Goal: Check status: Check status

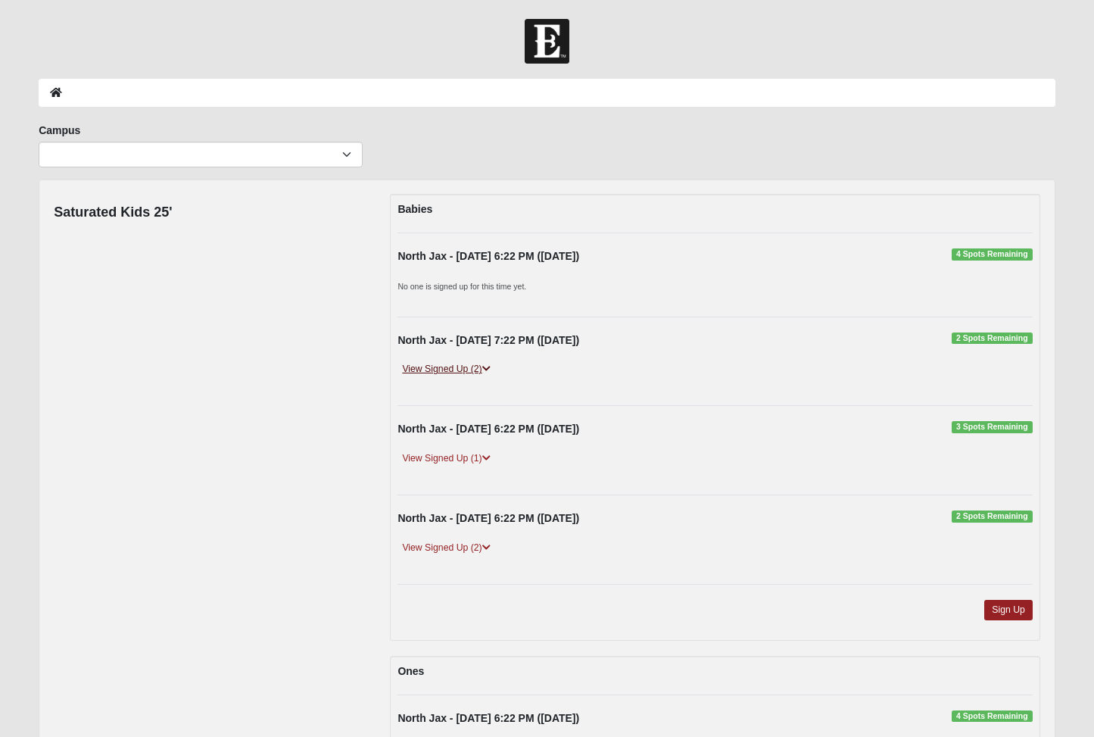
click at [485, 371] on icon at bounding box center [486, 368] width 8 height 9
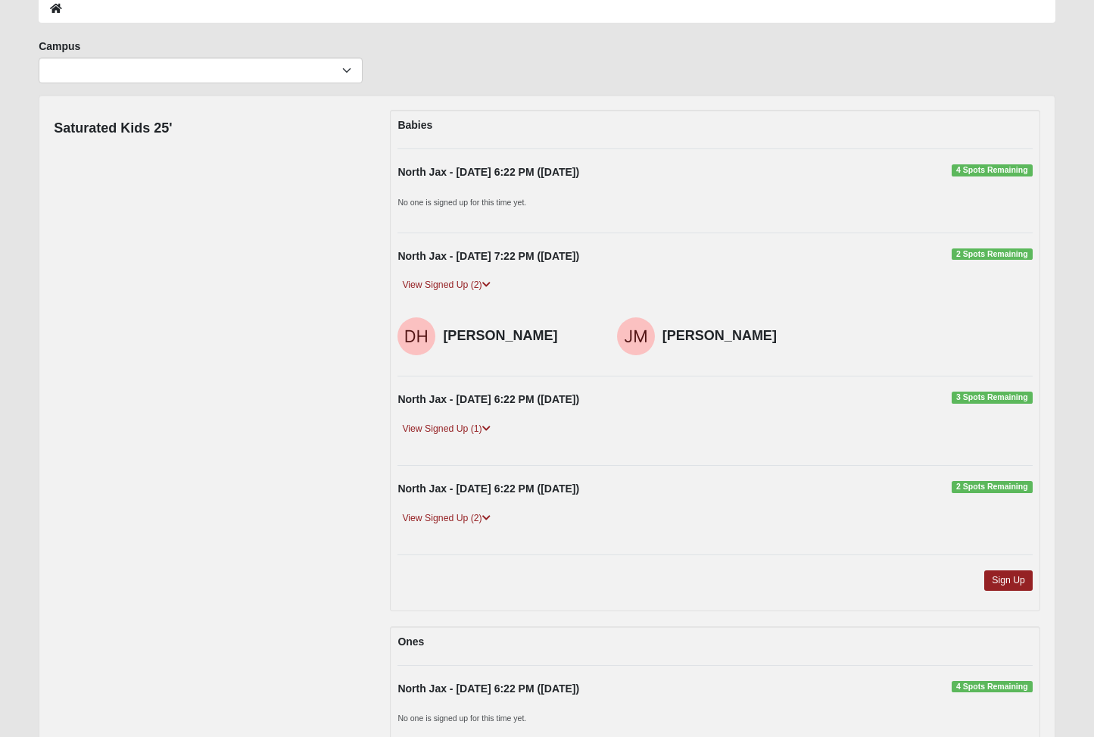
scroll to position [84, 0]
click at [493, 513] on link "View Signed Up (2)" at bounding box center [446, 518] width 97 height 16
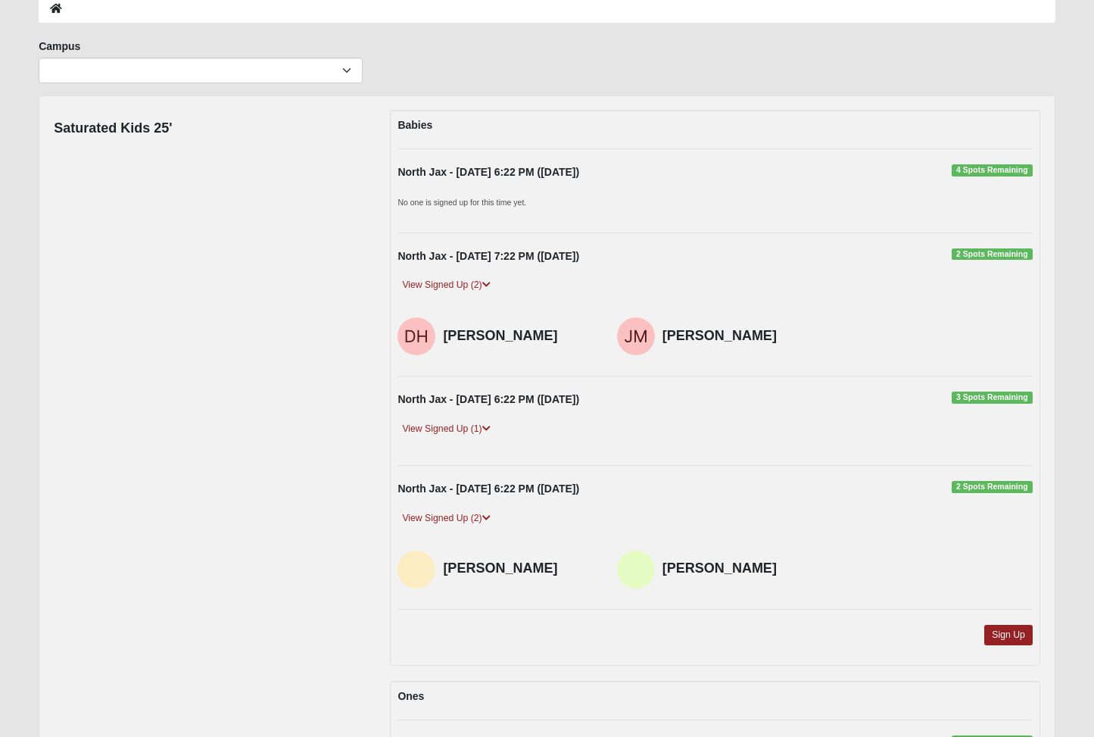
click at [491, 414] on div "North Jax - [DATE] 6:22 PM ([DATE]) 3 Spots Remaining View Signed Up (1) [PERSO…" at bounding box center [715, 421] width 658 height 58
click at [491, 424] on icon at bounding box center [486, 428] width 8 height 9
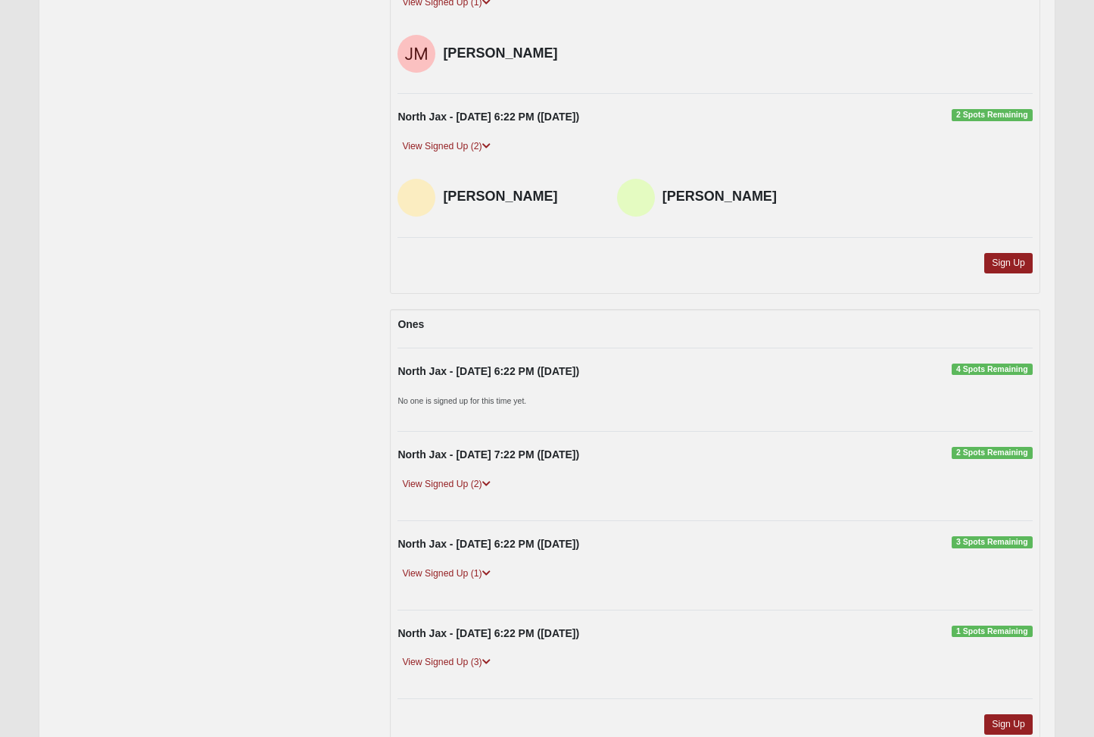
scroll to position [689, 0]
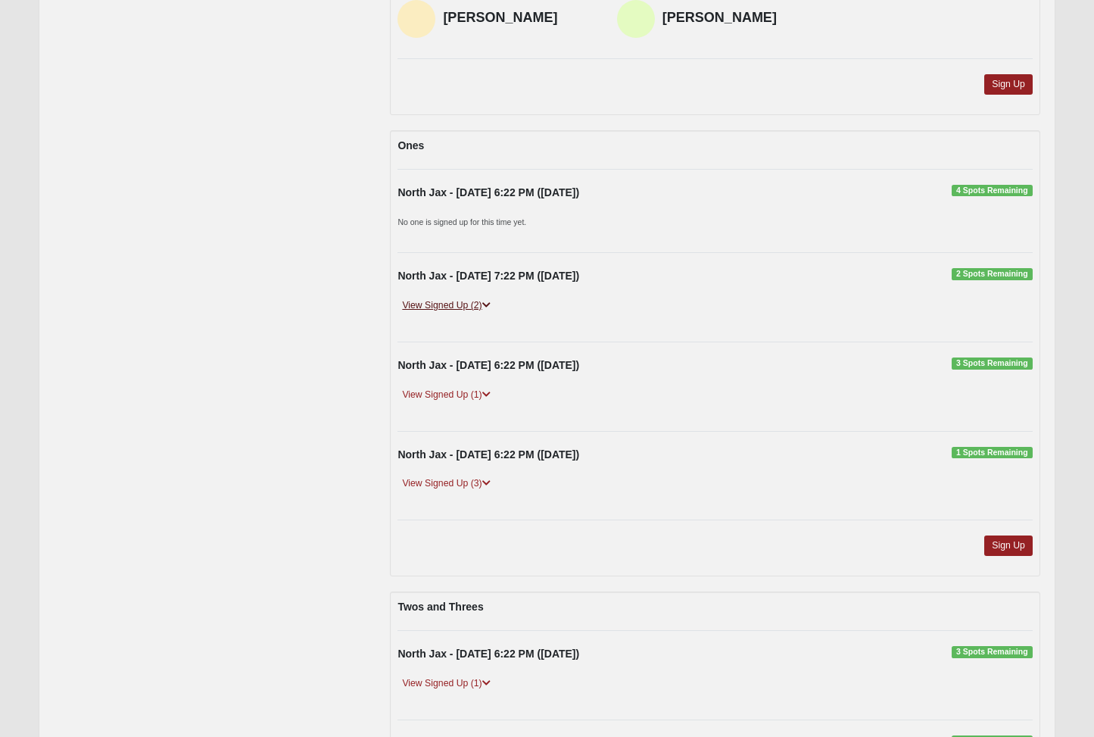
click at [491, 302] on icon at bounding box center [486, 305] width 8 height 9
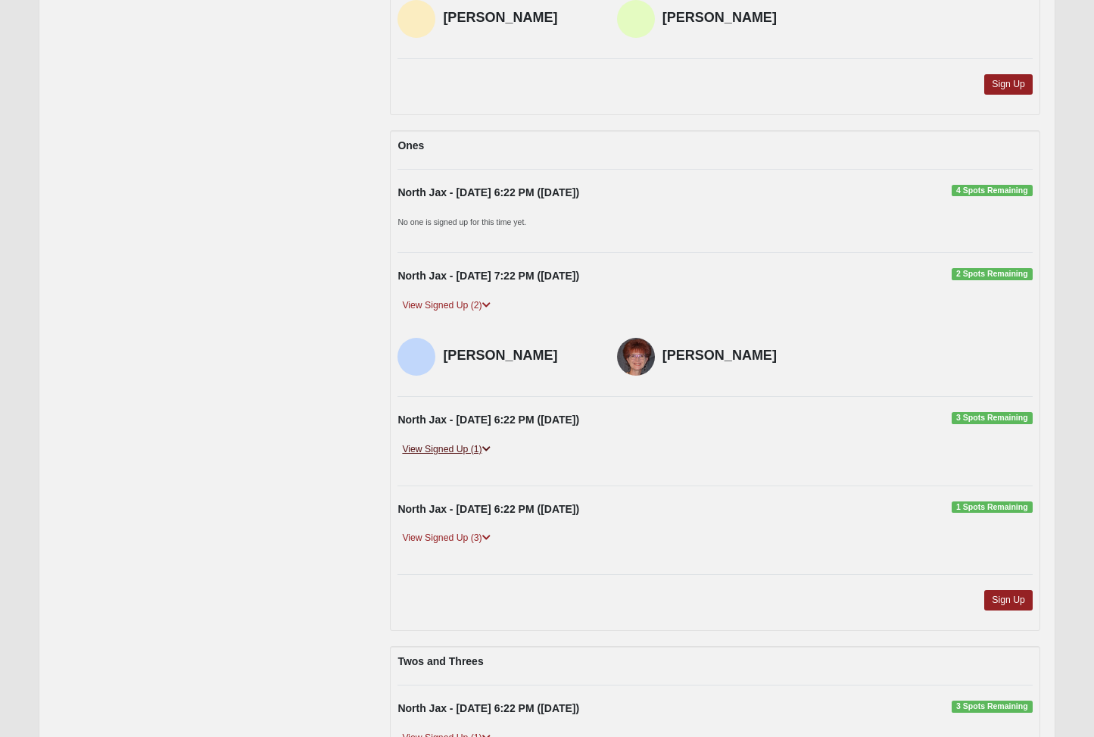
click at [491, 445] on icon at bounding box center [486, 449] width 8 height 9
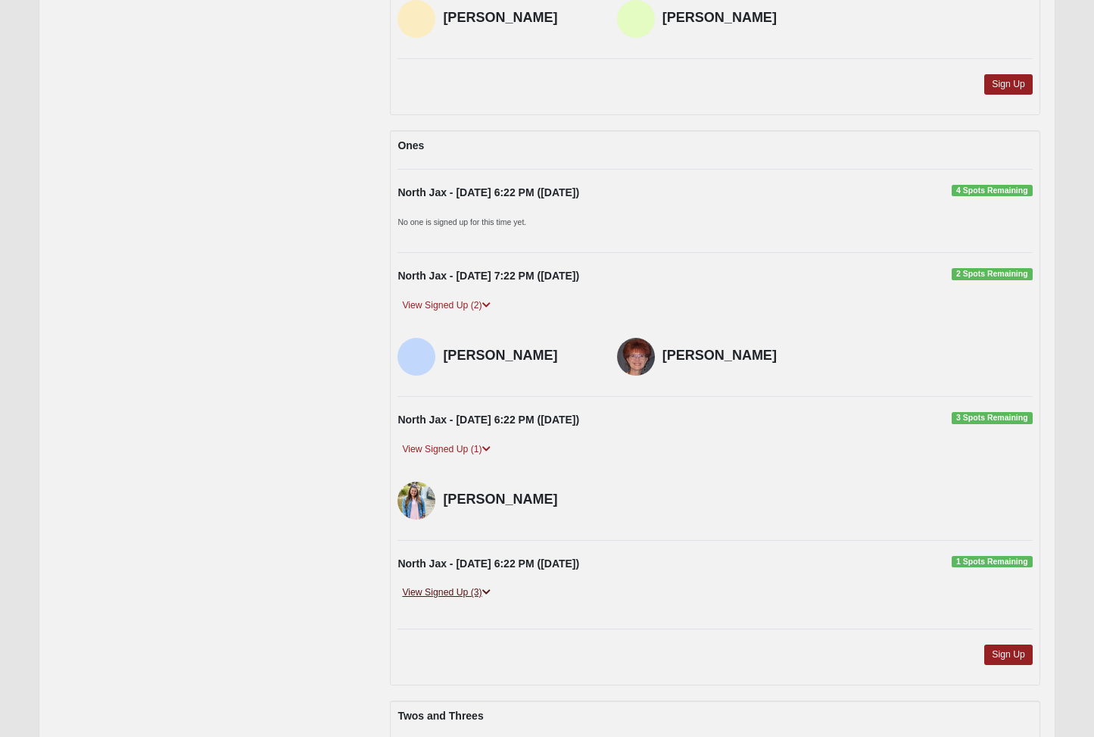
click at [489, 588] on icon at bounding box center [486, 592] width 8 height 9
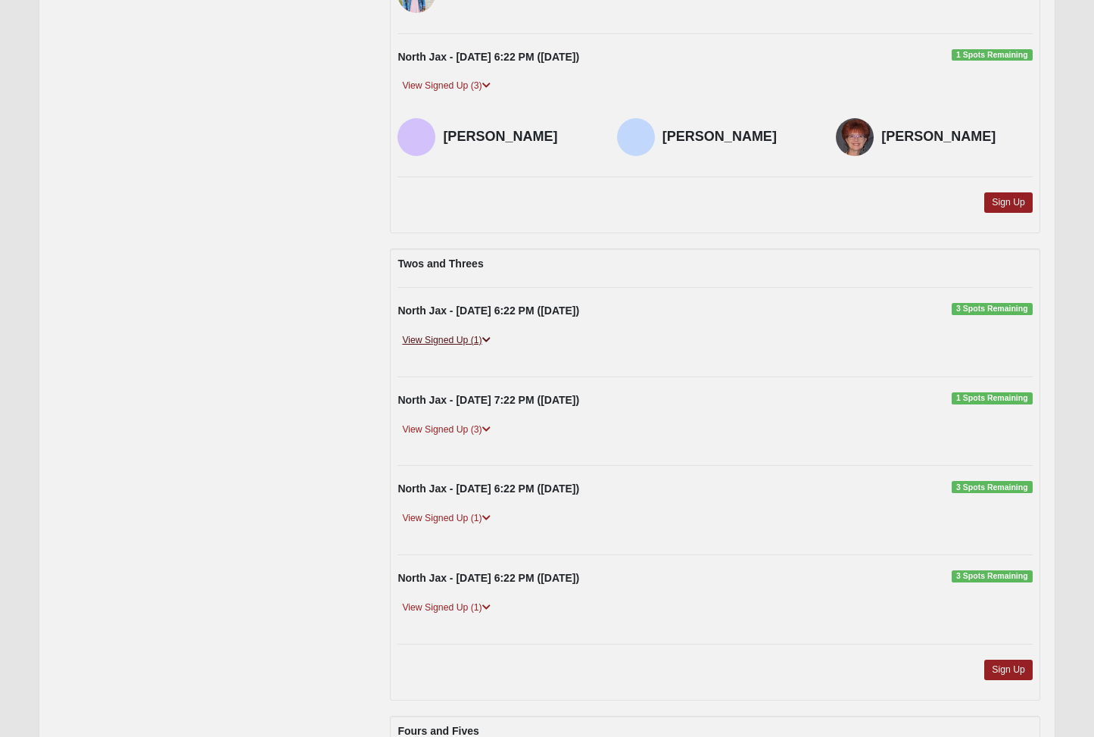
scroll to position [1220, 0]
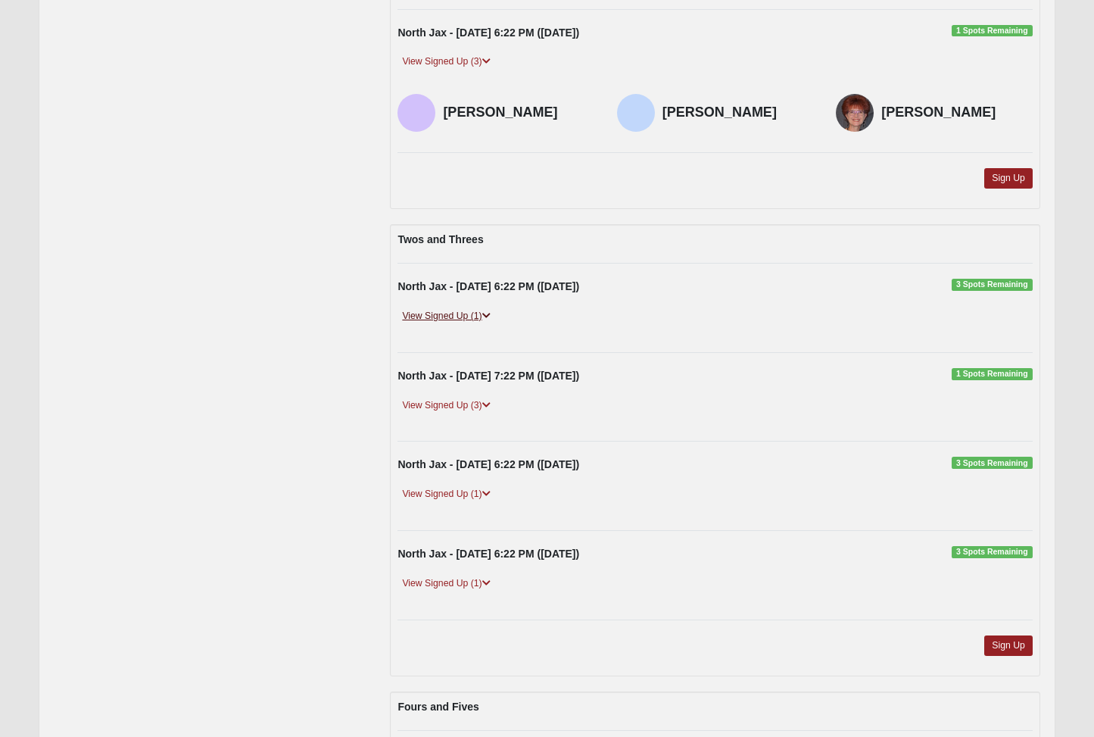
click at [485, 311] on icon at bounding box center [486, 315] width 8 height 9
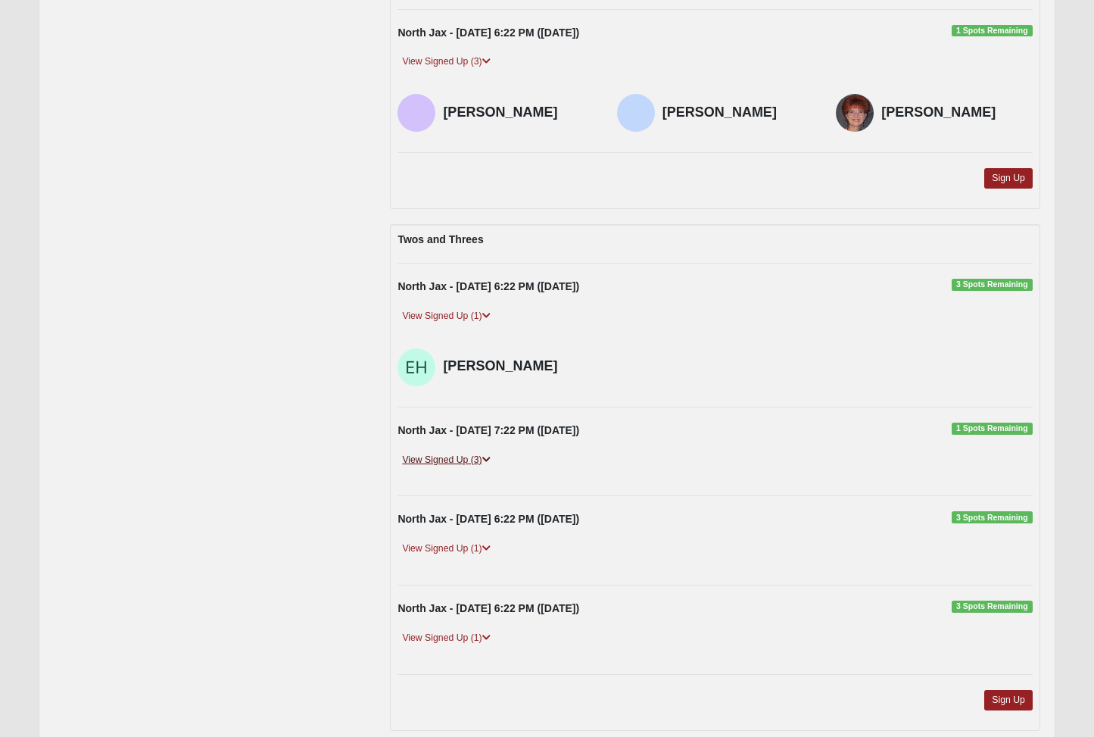
click at [484, 452] on link "View Signed Up (3)" at bounding box center [446, 460] width 97 height 16
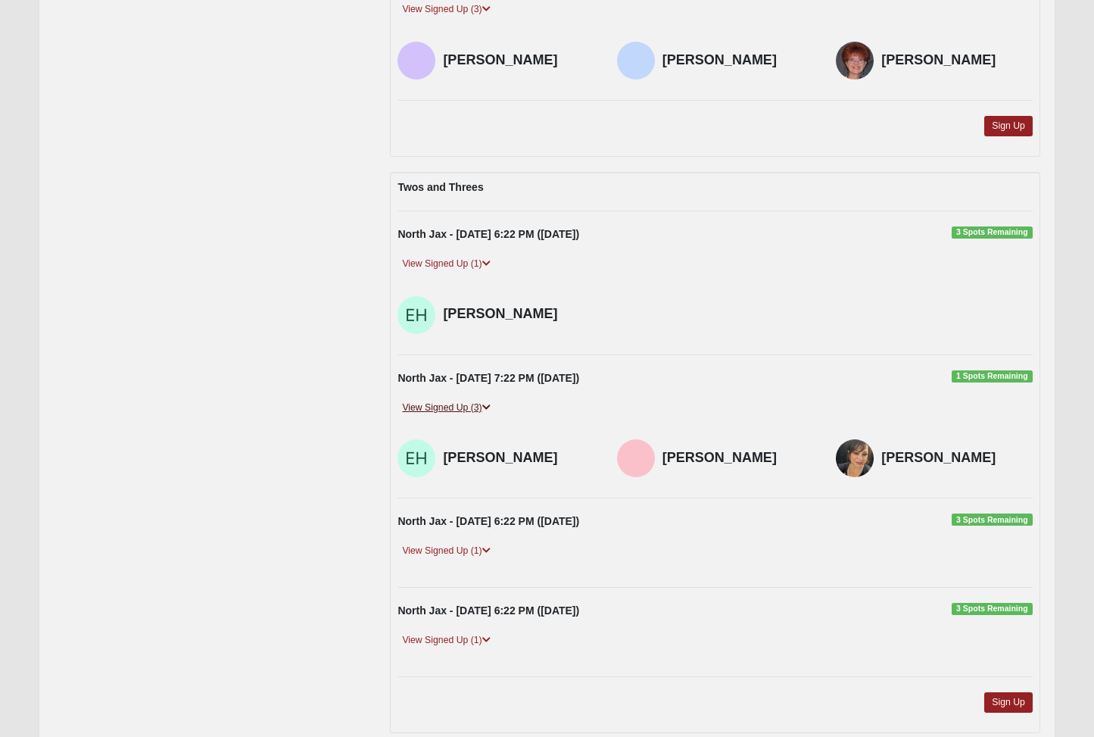
scroll to position [1380, 0]
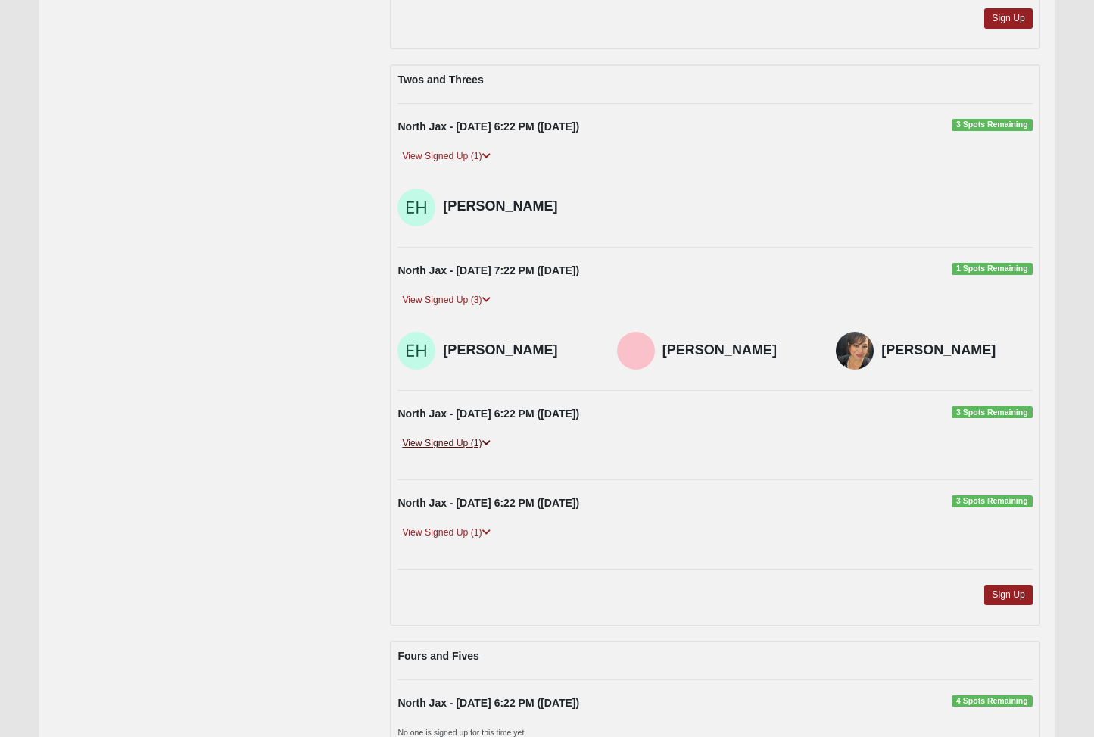
click at [478, 436] on link "View Signed Up (1)" at bounding box center [446, 444] width 97 height 16
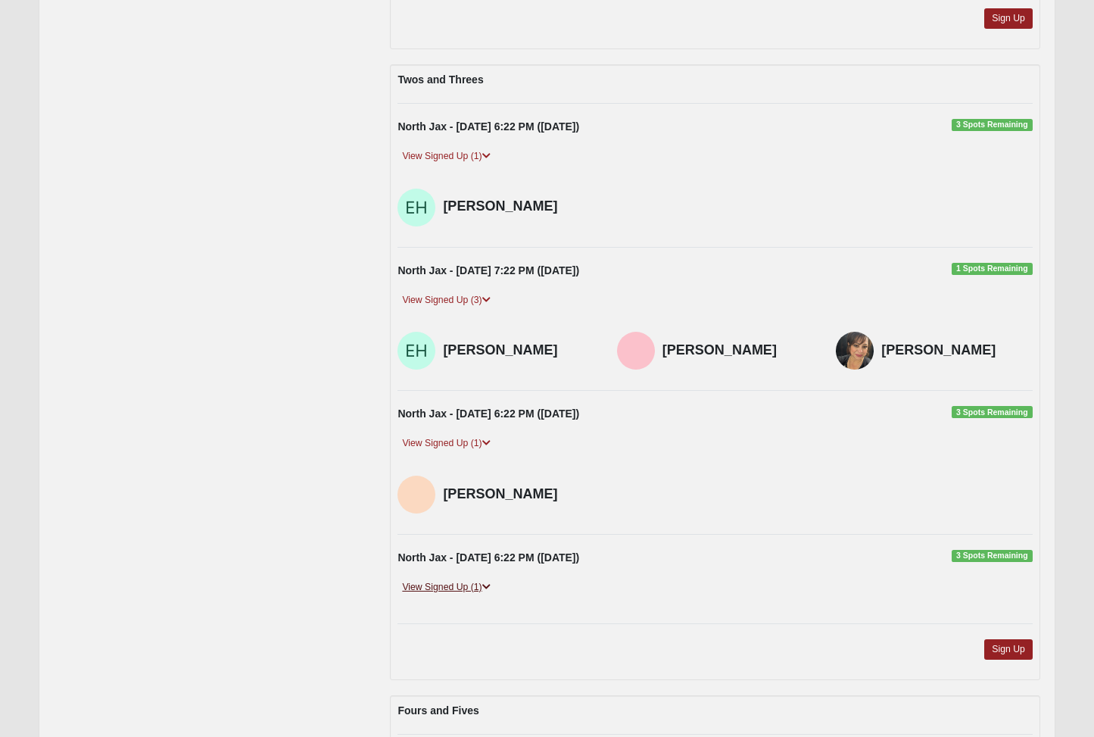
click at [489, 582] on icon at bounding box center [486, 586] width 8 height 9
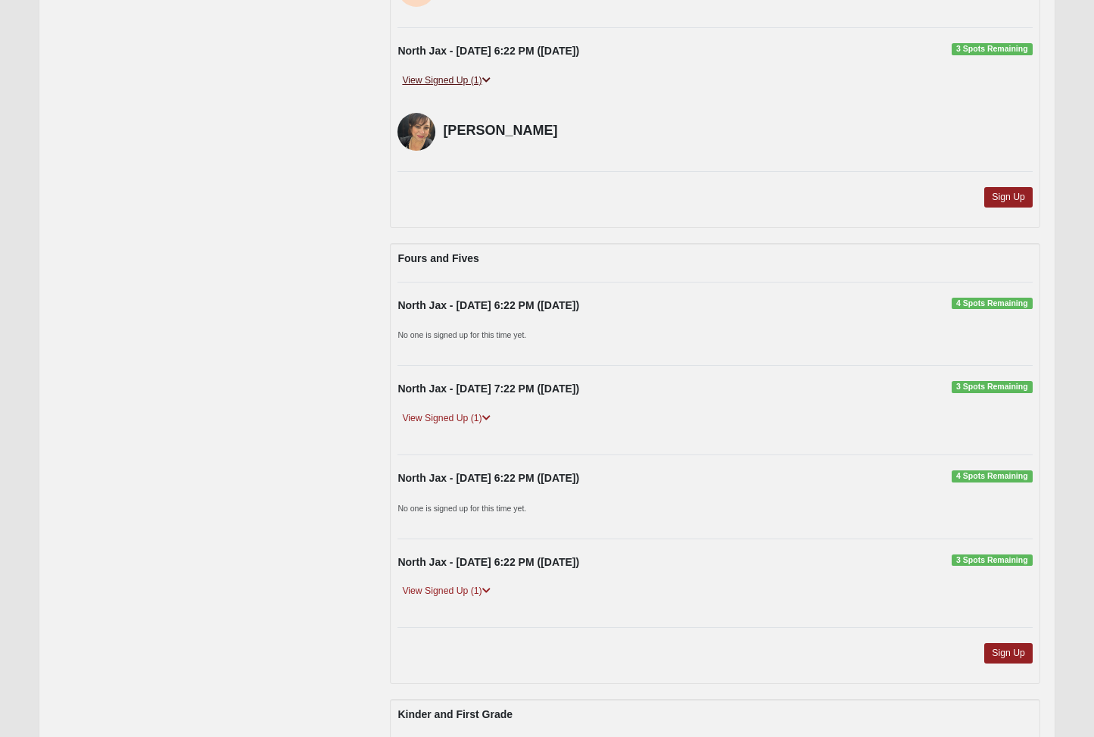
scroll to position [2125, 0]
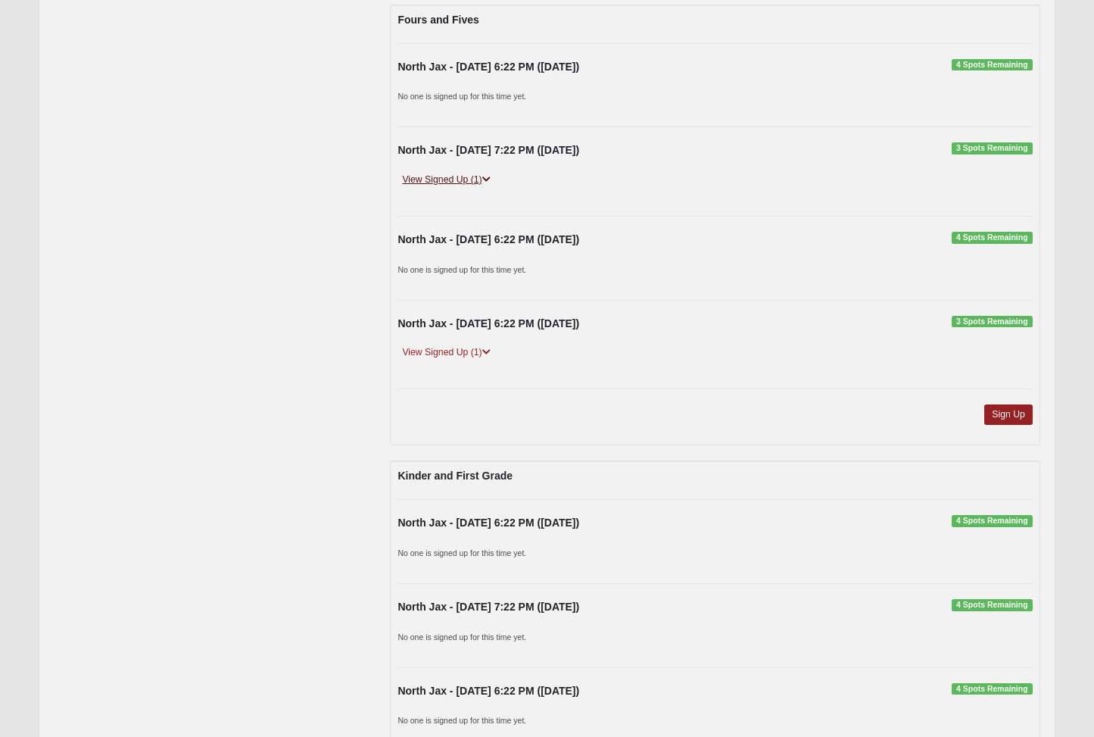
click at [488, 175] on icon at bounding box center [486, 179] width 8 height 9
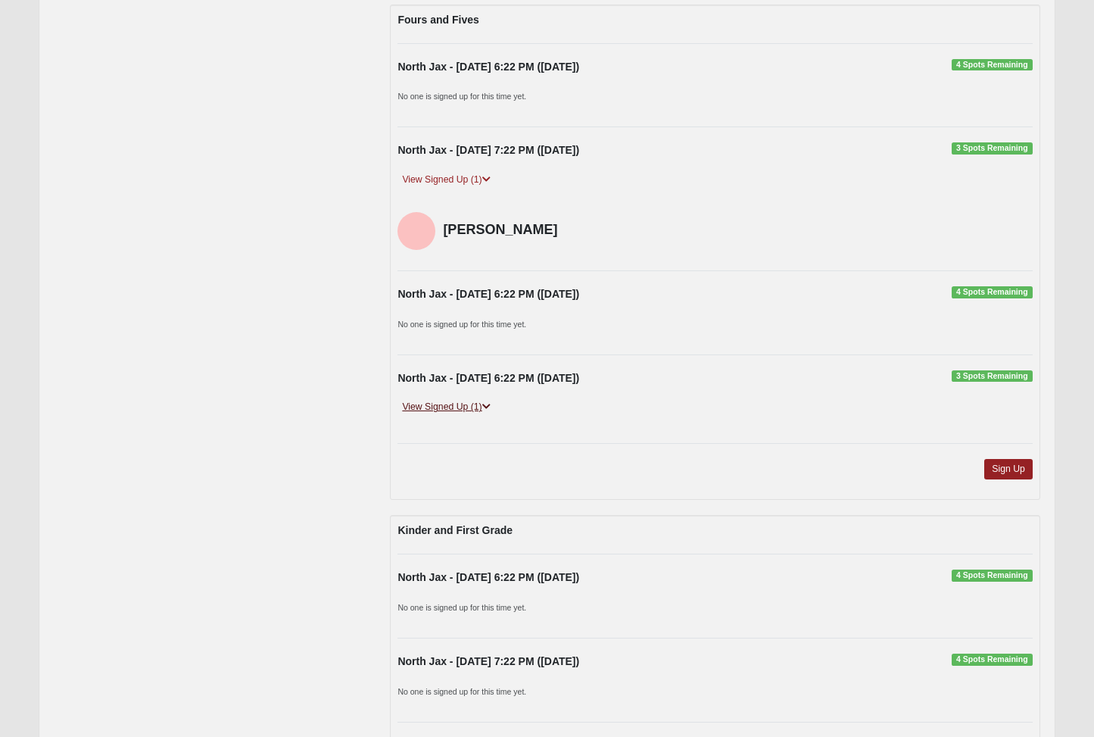
click at [485, 402] on icon at bounding box center [486, 406] width 8 height 9
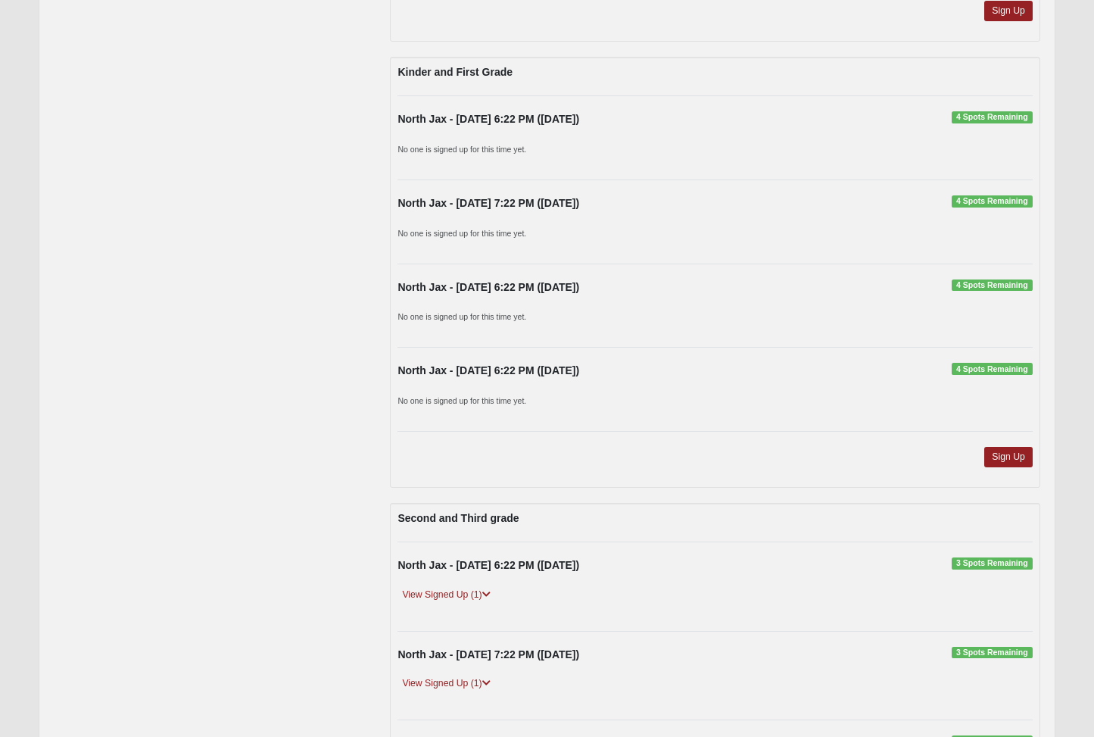
scroll to position [2880, 0]
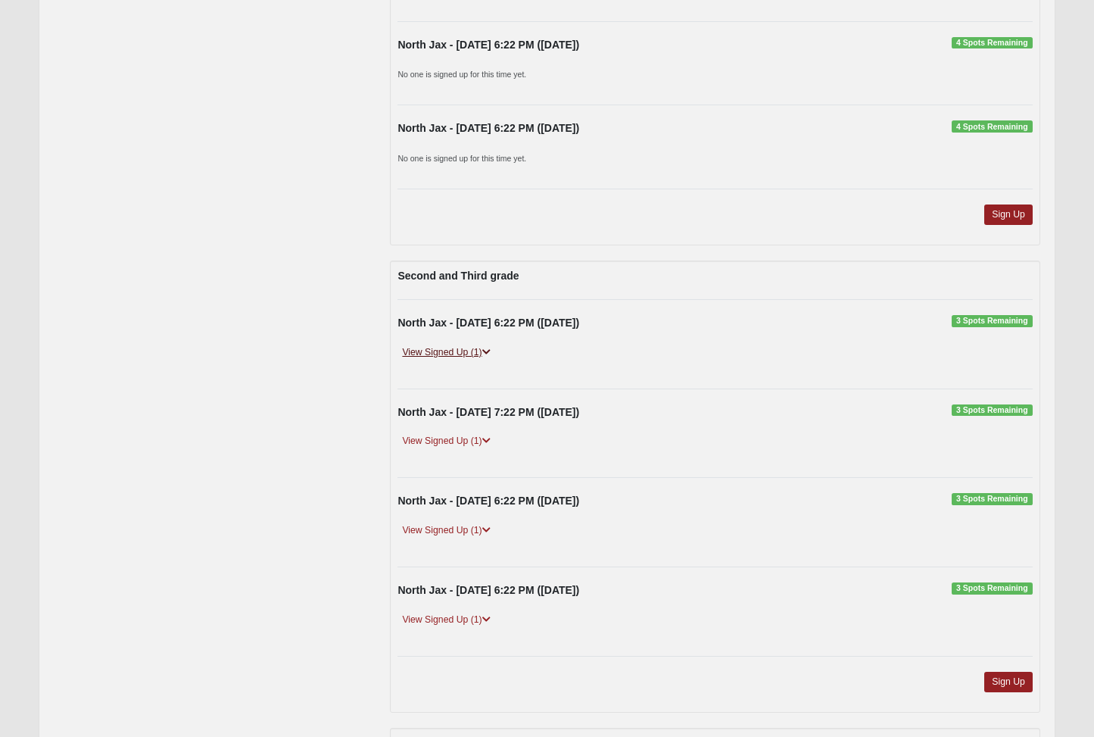
click at [486, 348] on icon at bounding box center [486, 352] width 8 height 9
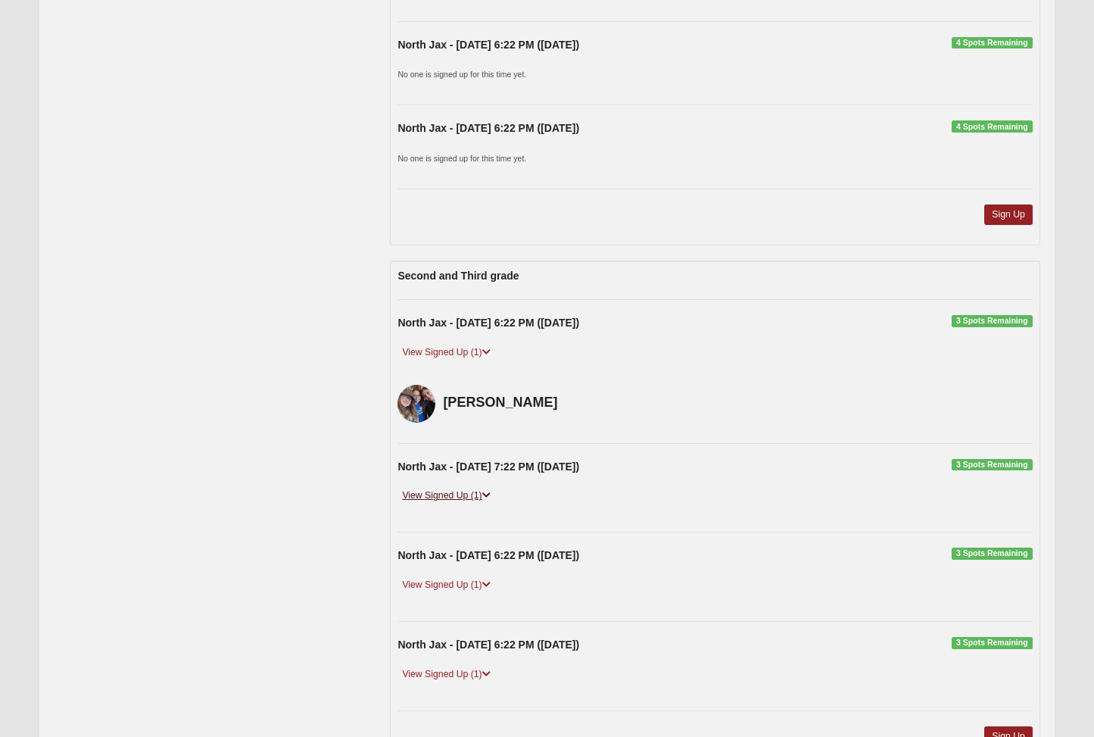
click at [479, 488] on link "View Signed Up (1)" at bounding box center [446, 496] width 97 height 16
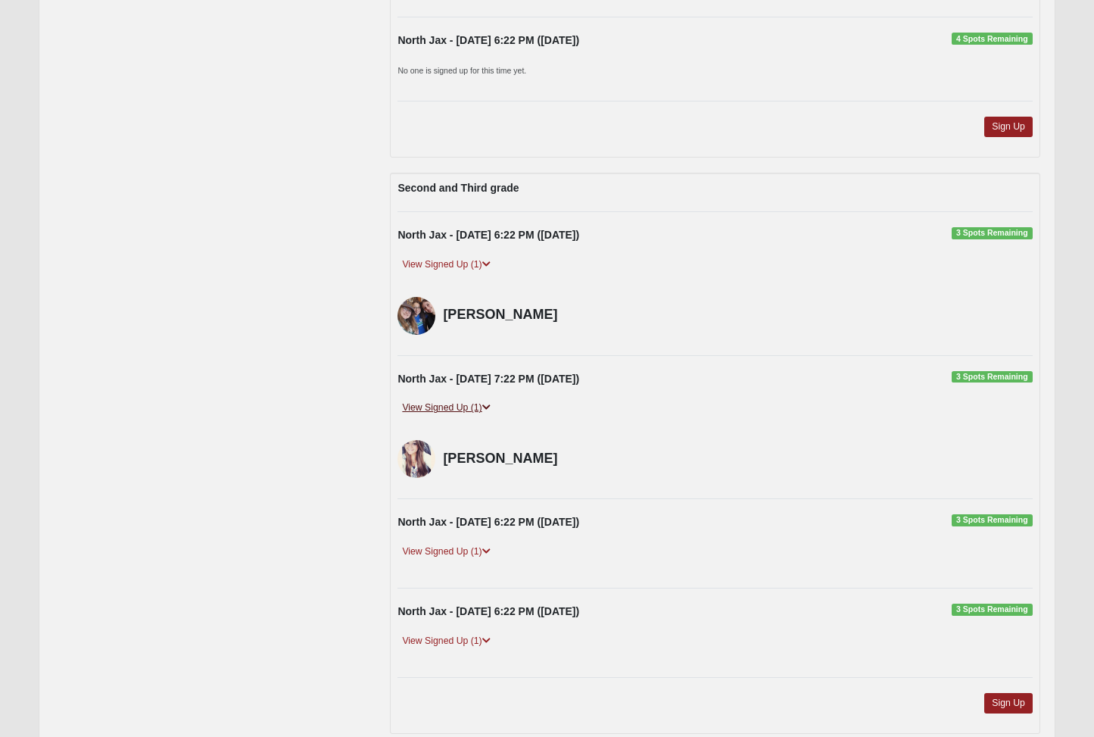
scroll to position [3097, 0]
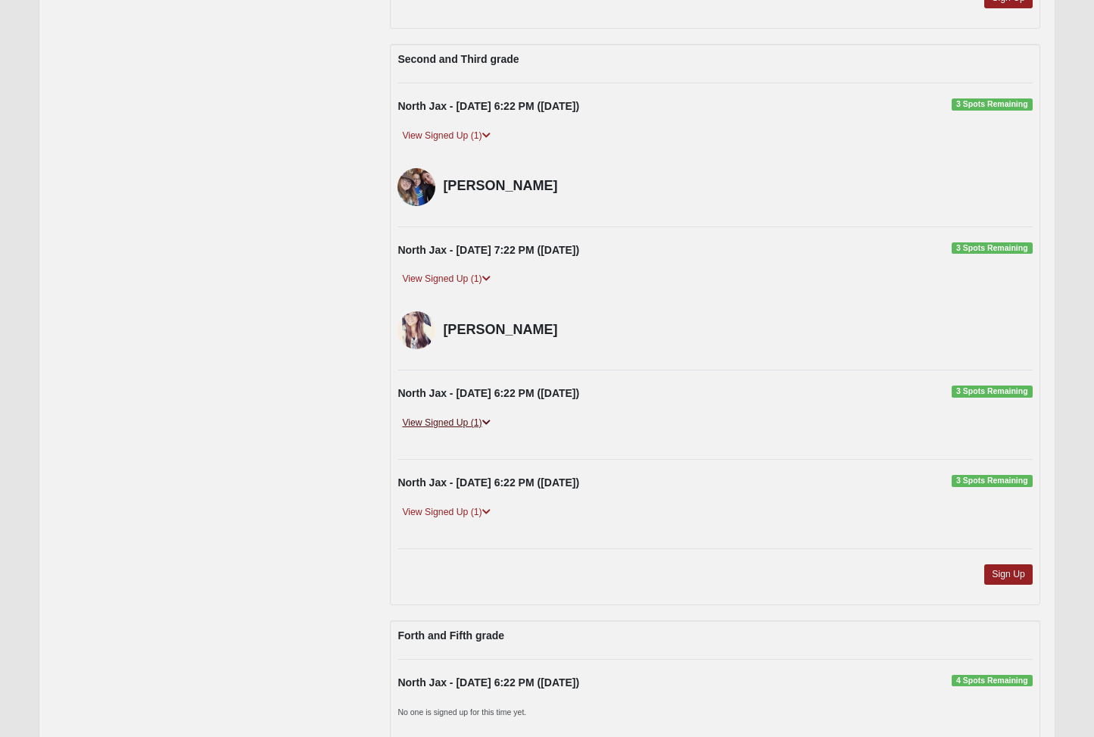
click at [476, 415] on link "View Signed Up (1)" at bounding box center [446, 423] width 97 height 16
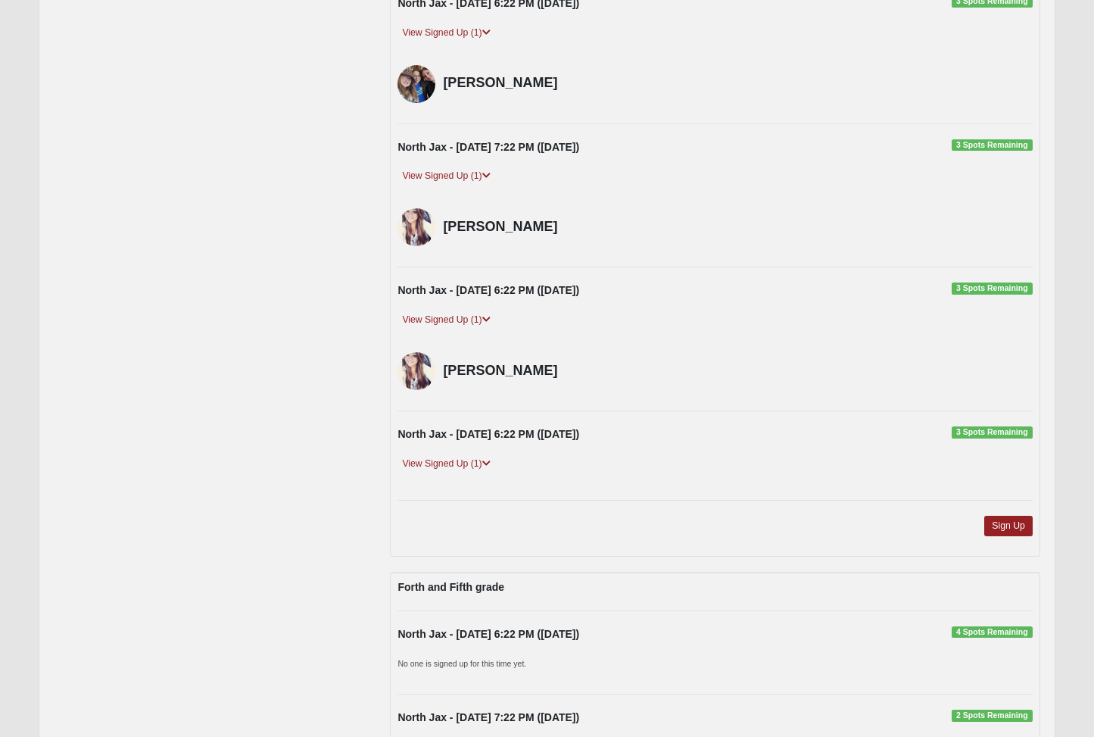
scroll to position [3202, 0]
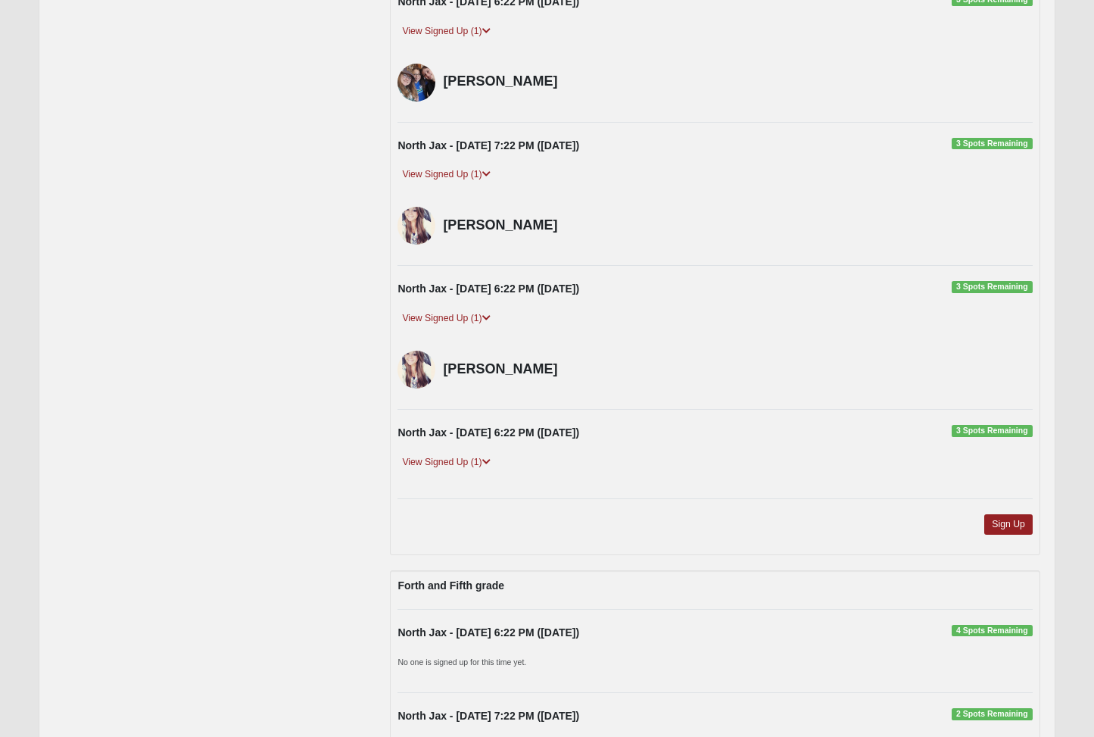
click at [479, 455] on div "View Signed Up (1)" at bounding box center [715, 468] width 658 height 29
click at [479, 454] on link "View Signed Up (1)" at bounding box center [446, 462] width 97 height 16
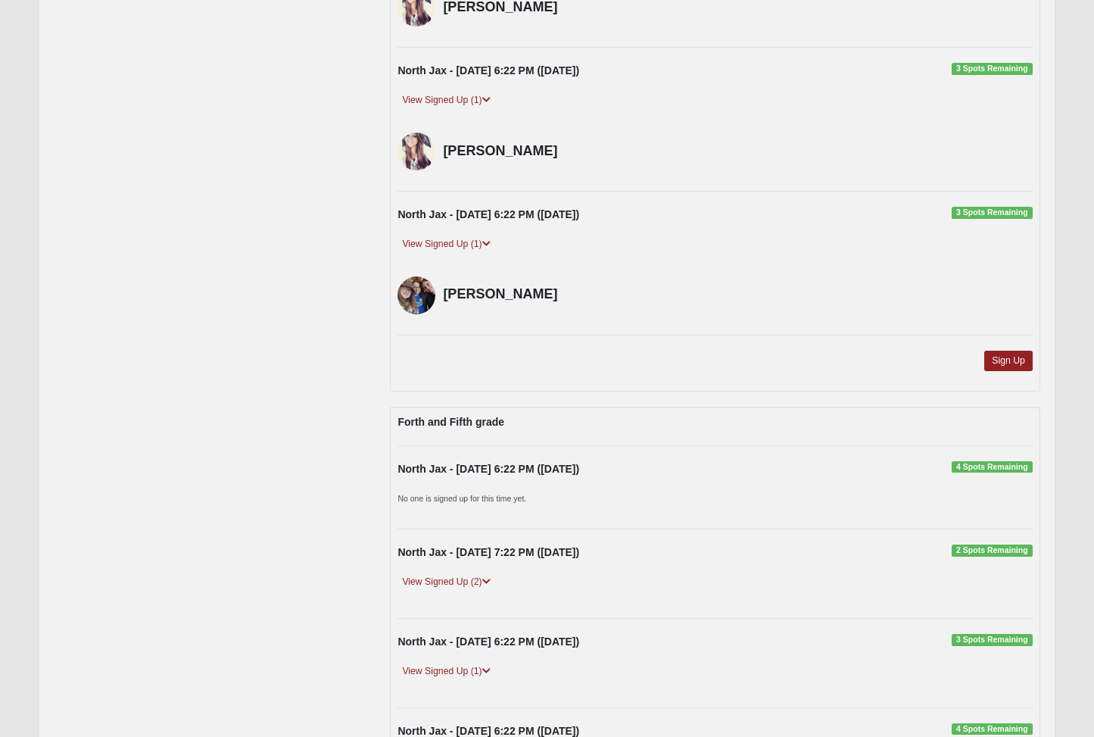
scroll to position [3546, 0]
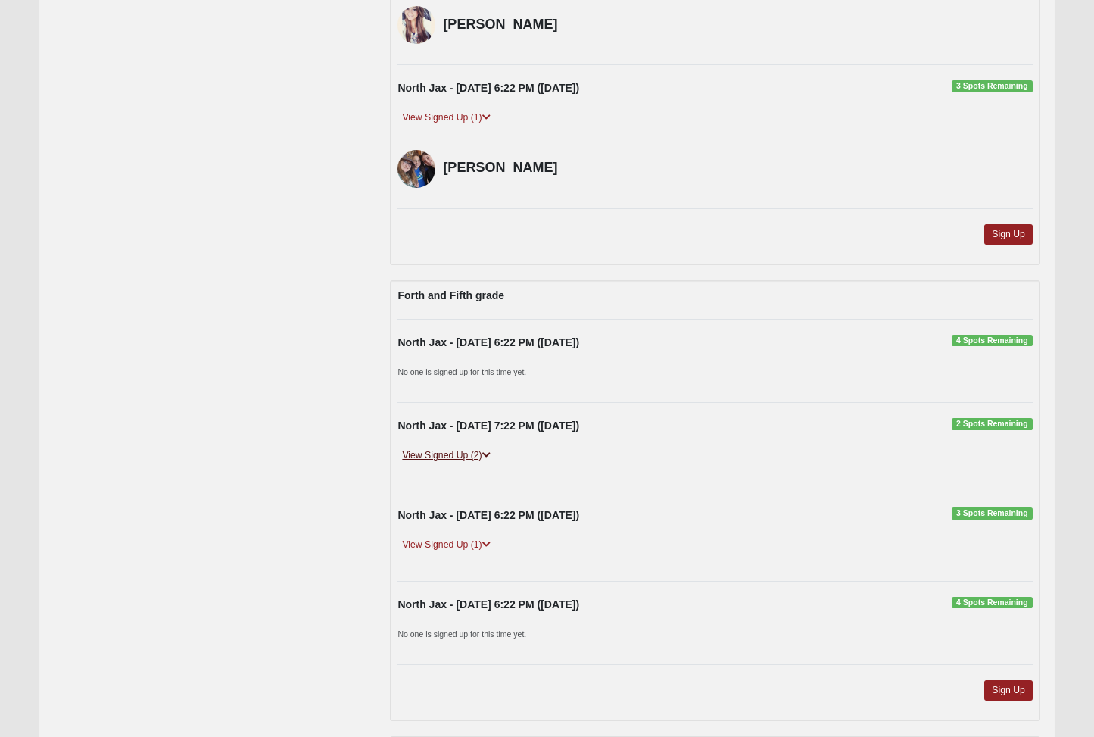
click at [484, 448] on link "View Signed Up (2)" at bounding box center [446, 456] width 97 height 16
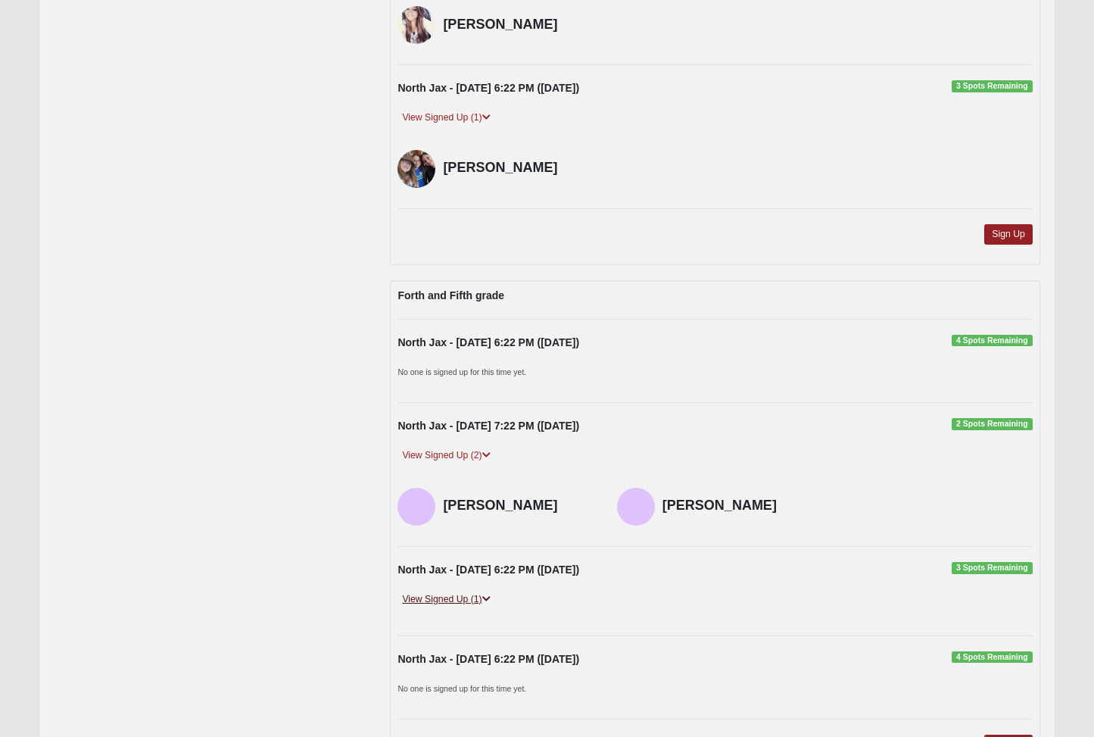
click at [483, 592] on link "View Signed Up (1)" at bounding box center [446, 600] width 97 height 16
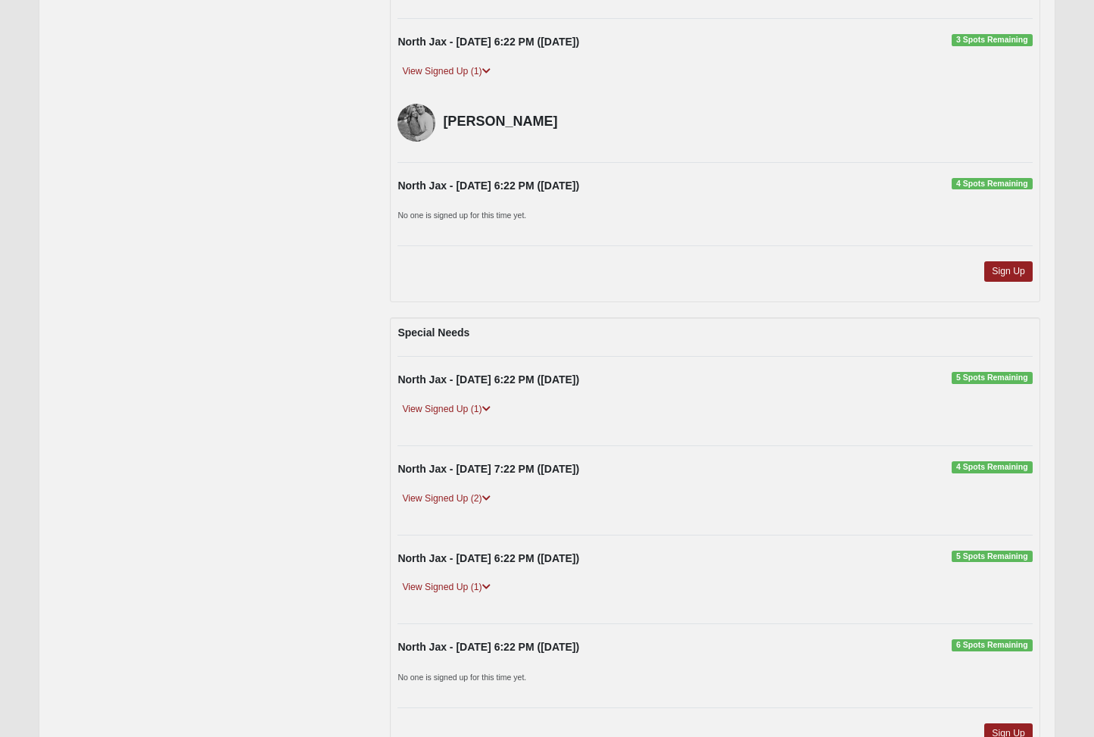
scroll to position [4137, 0]
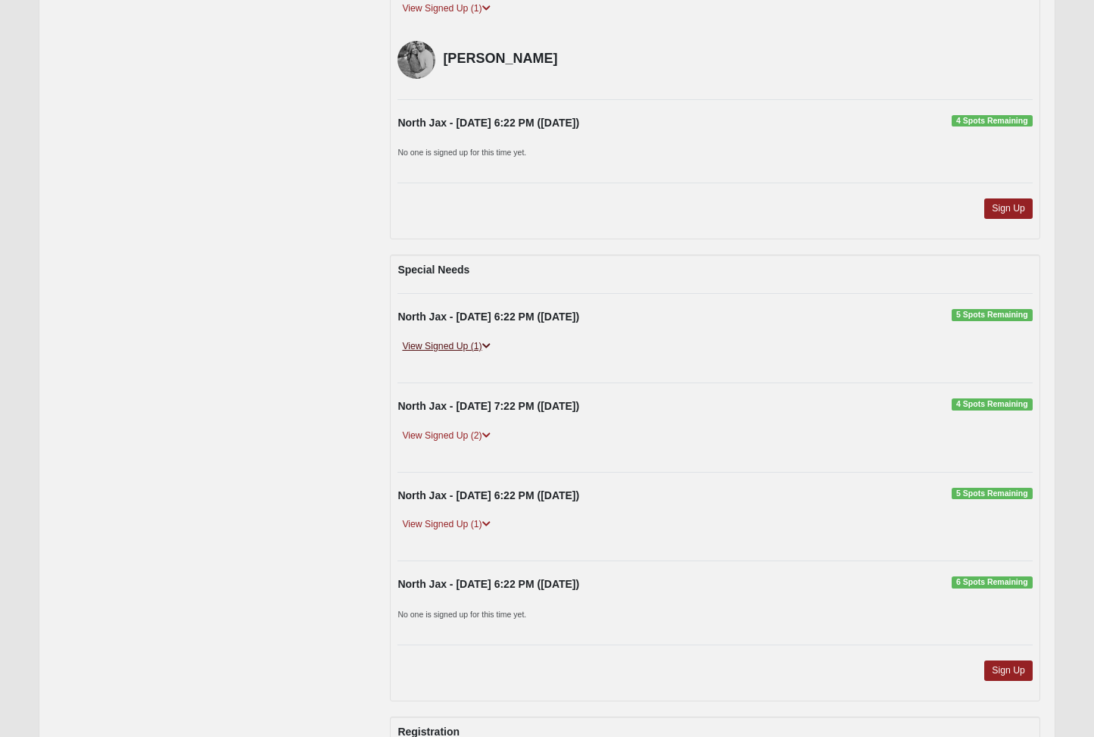
click at [473, 339] on link "View Signed Up (1)" at bounding box center [446, 347] width 97 height 16
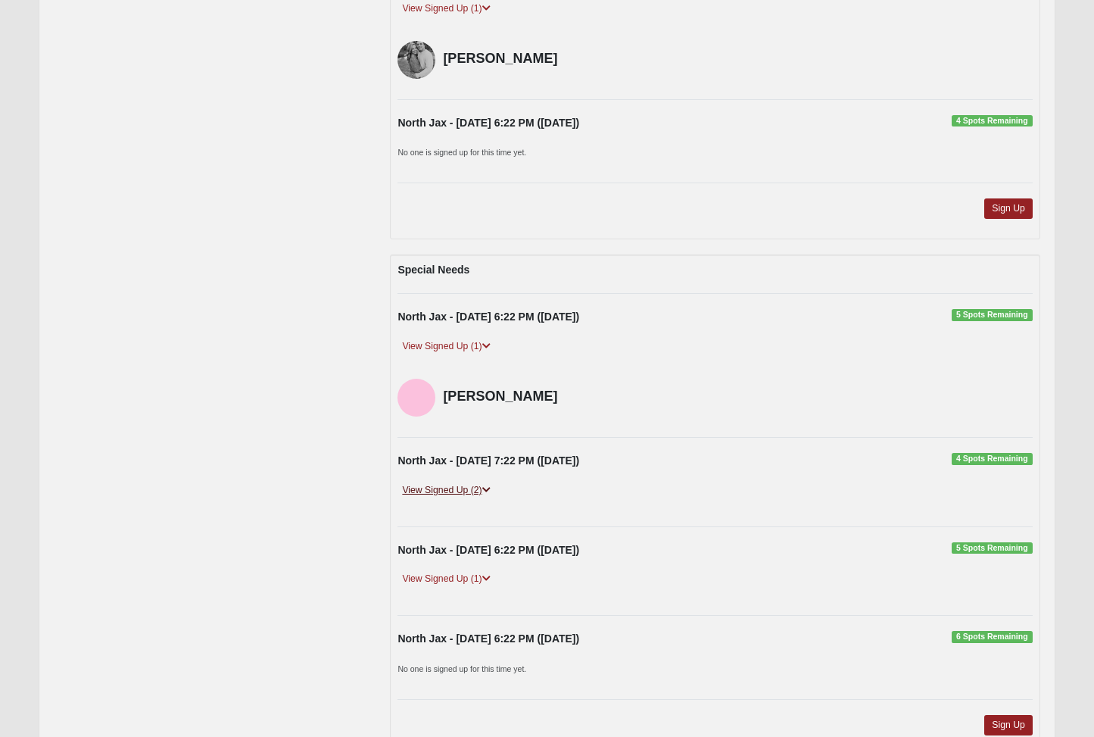
click at [476, 482] on link "View Signed Up (2)" at bounding box center [446, 490] width 97 height 16
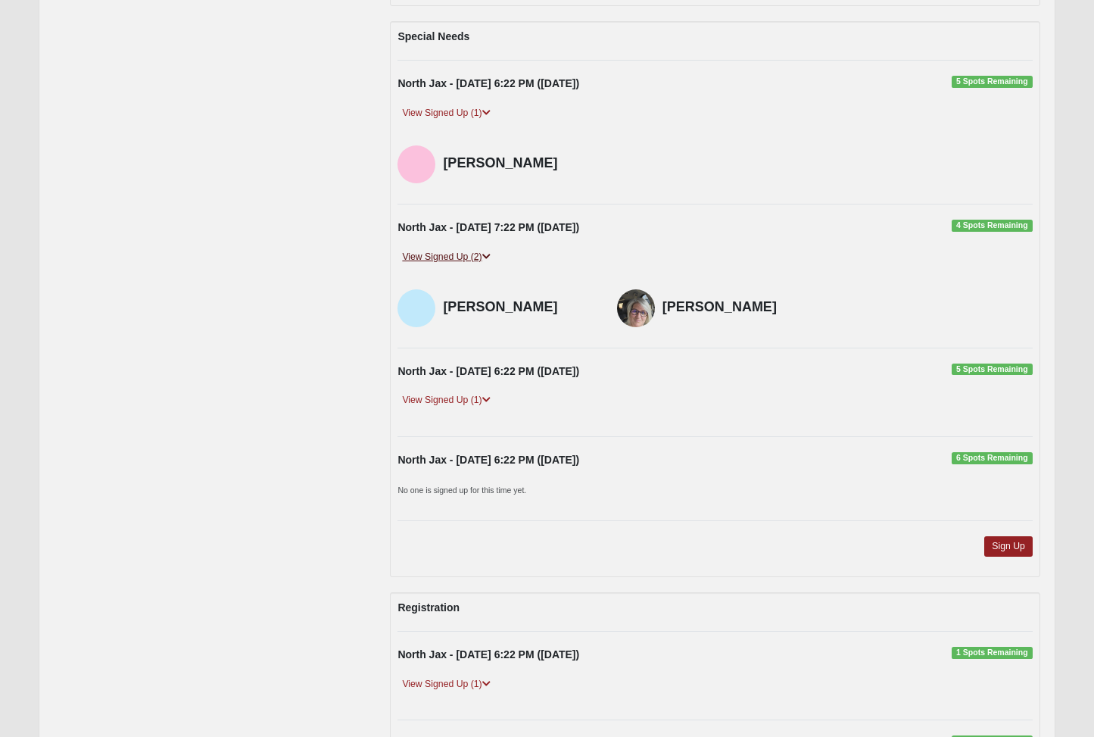
scroll to position [4398, 0]
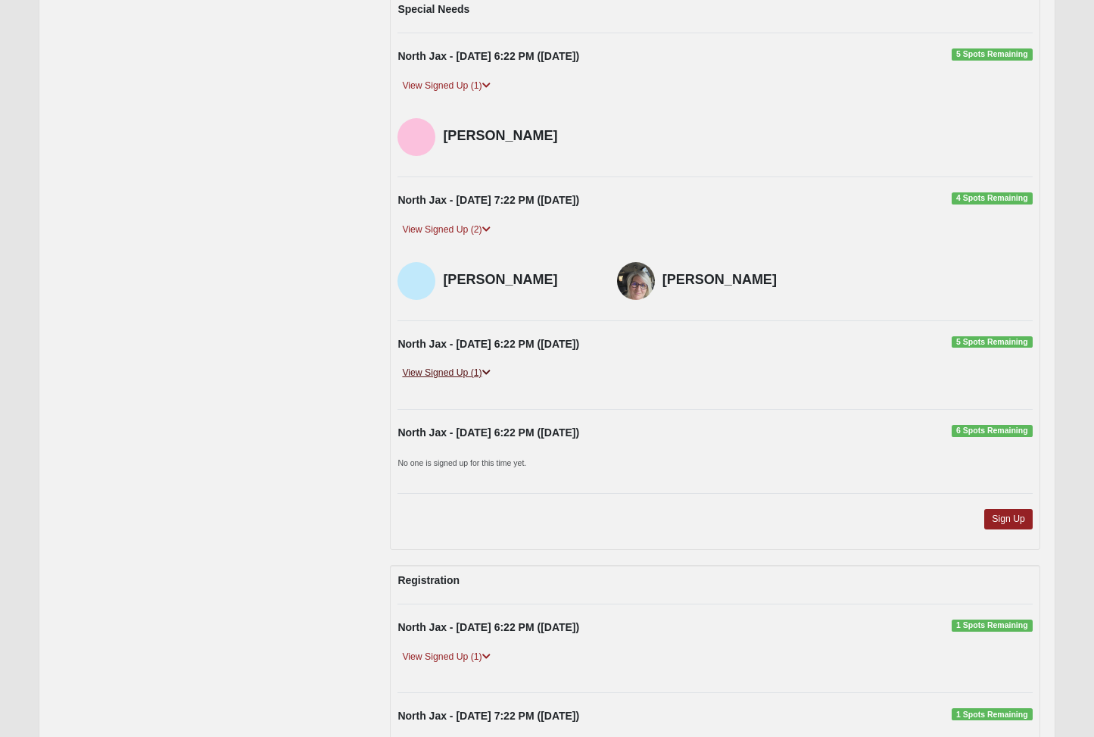
click at [476, 365] on link "View Signed Up (1)" at bounding box center [446, 373] width 97 height 16
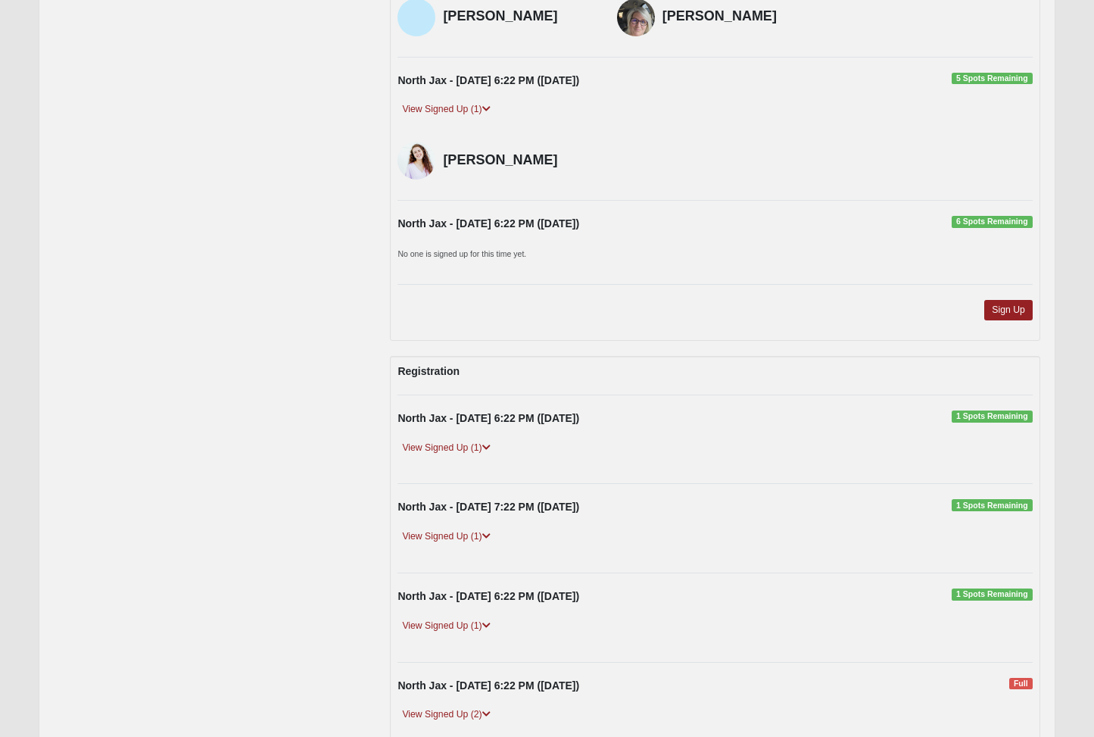
scroll to position [4859, 0]
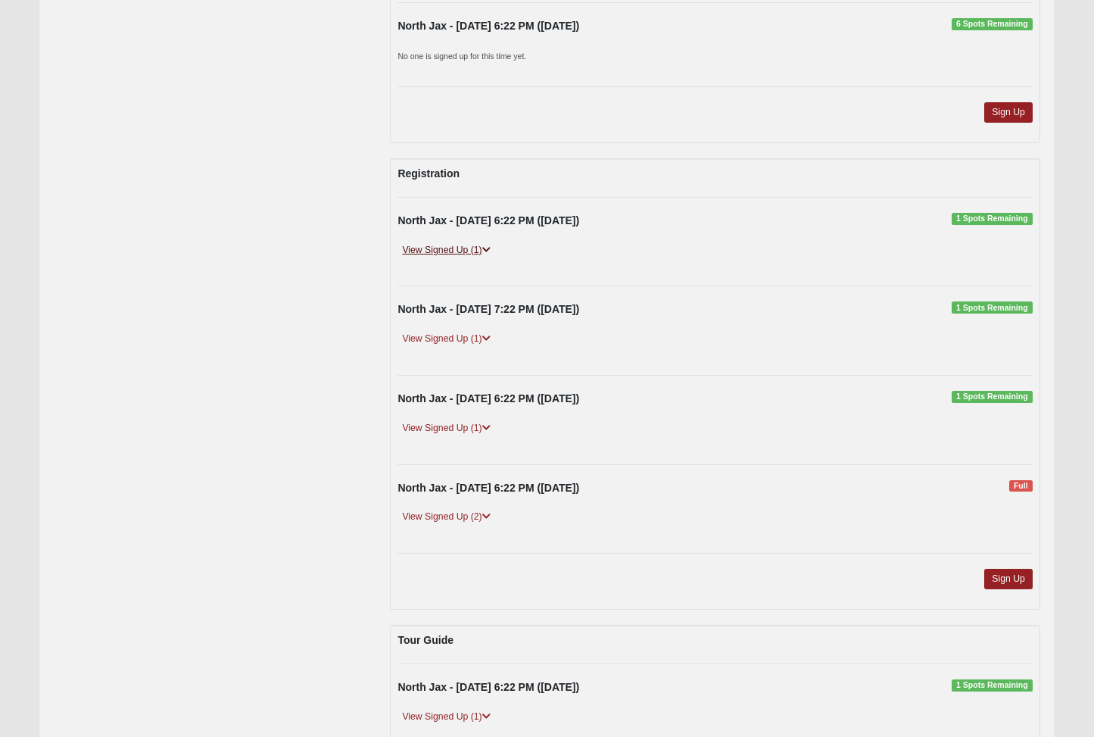
click at [482, 242] on link "View Signed Up (1)" at bounding box center [446, 250] width 97 height 16
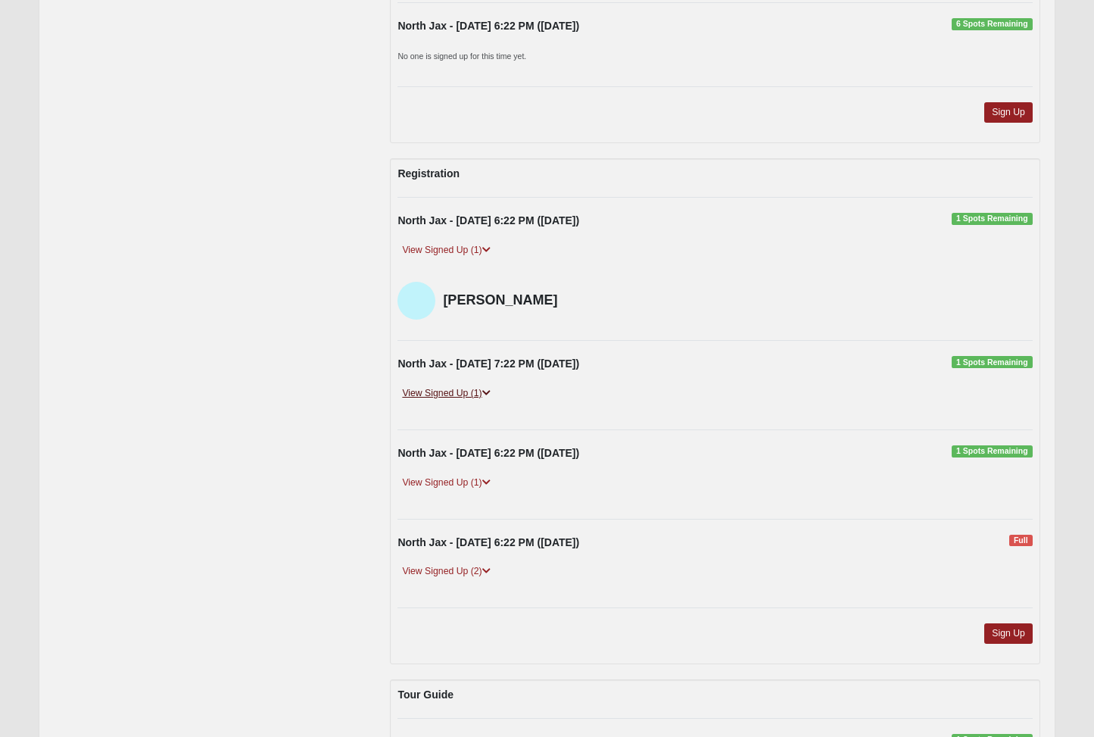
click at [491, 389] on icon at bounding box center [486, 393] width 8 height 9
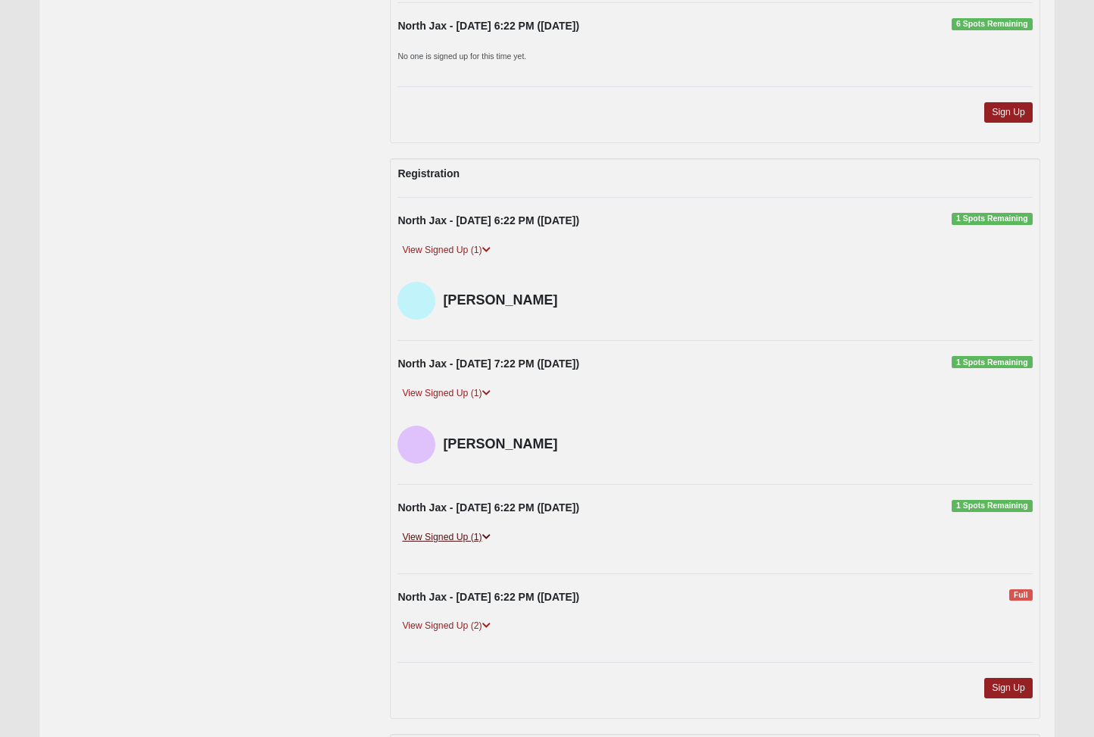
click at [491, 532] on icon at bounding box center [486, 536] width 8 height 9
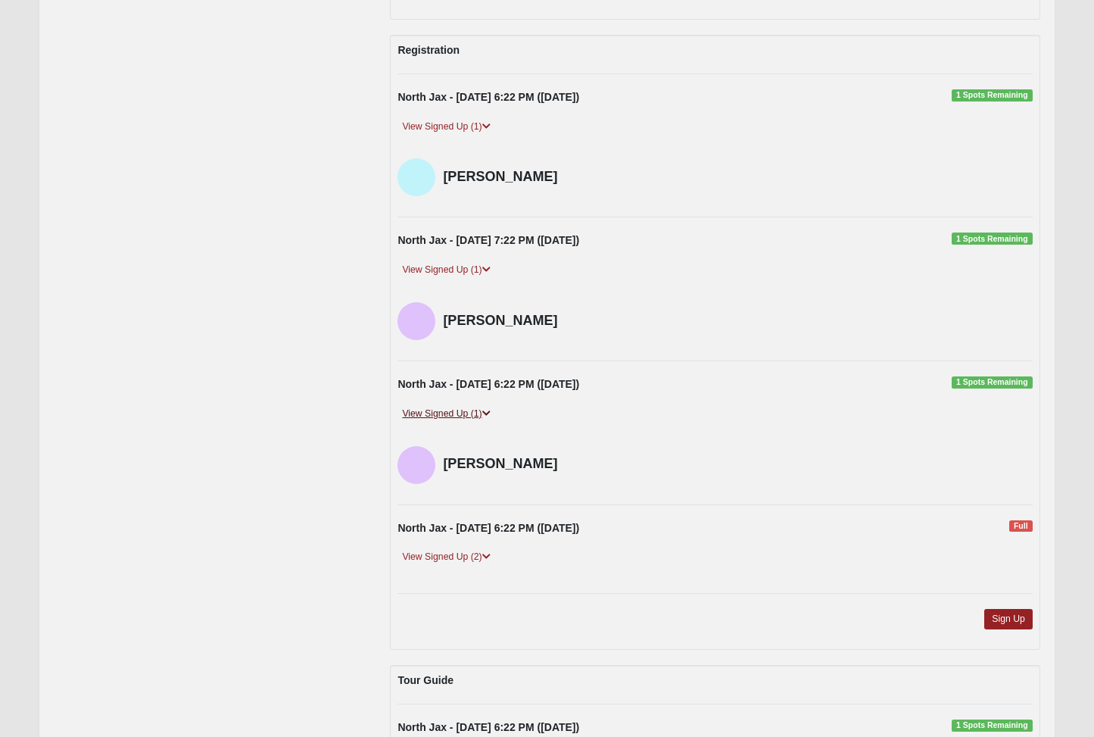
scroll to position [5074, 0]
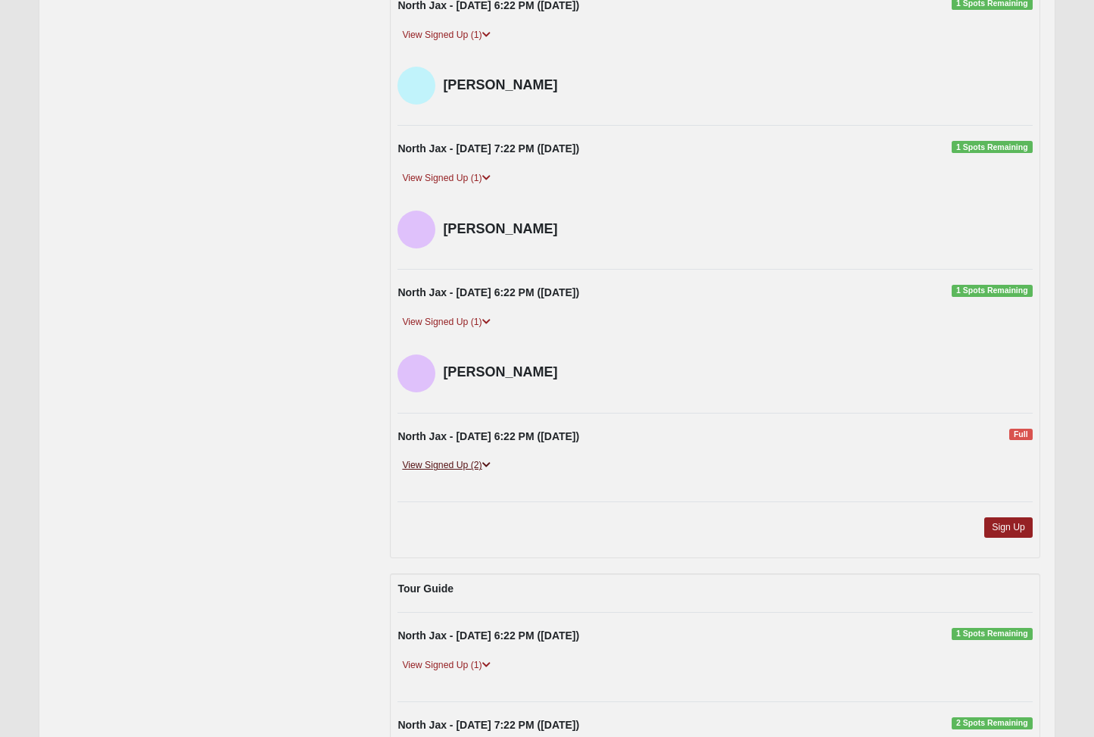
click at [479, 457] on link "View Signed Up (2)" at bounding box center [446, 465] width 97 height 16
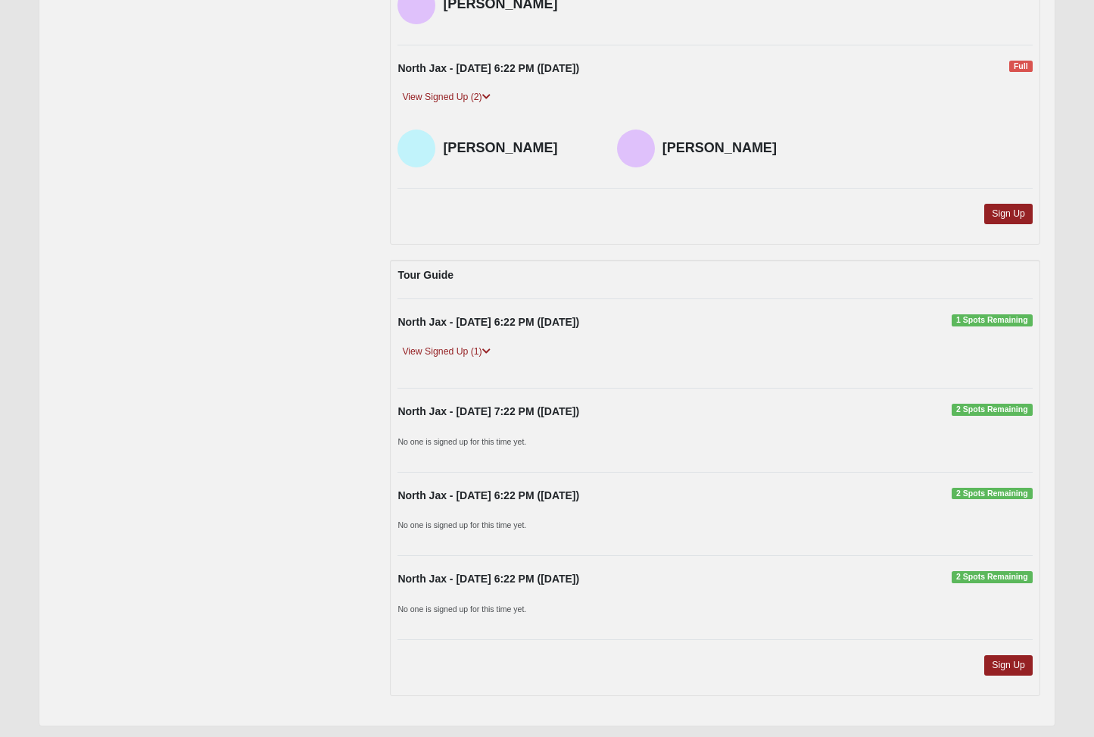
scroll to position [5443, 0]
click at [489, 343] on div "View Signed Up (1)" at bounding box center [715, 357] width 658 height 29
click at [487, 346] on icon at bounding box center [486, 350] width 8 height 9
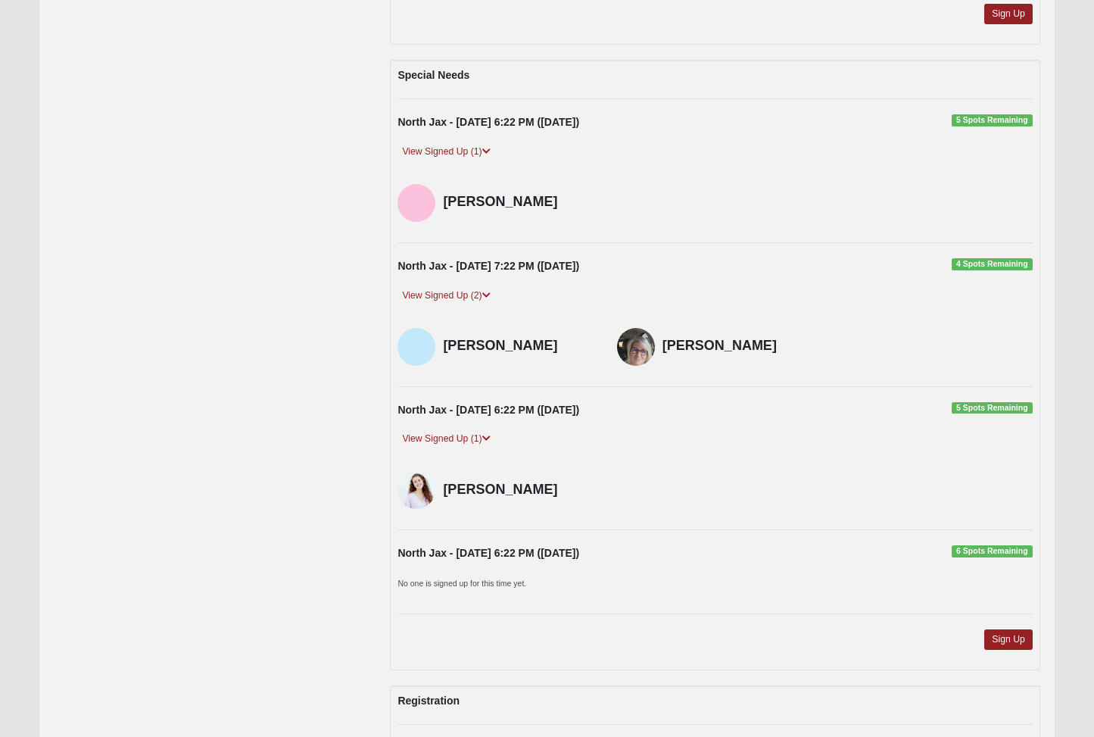
scroll to position [3726, 0]
